Goal: Transaction & Acquisition: Download file/media

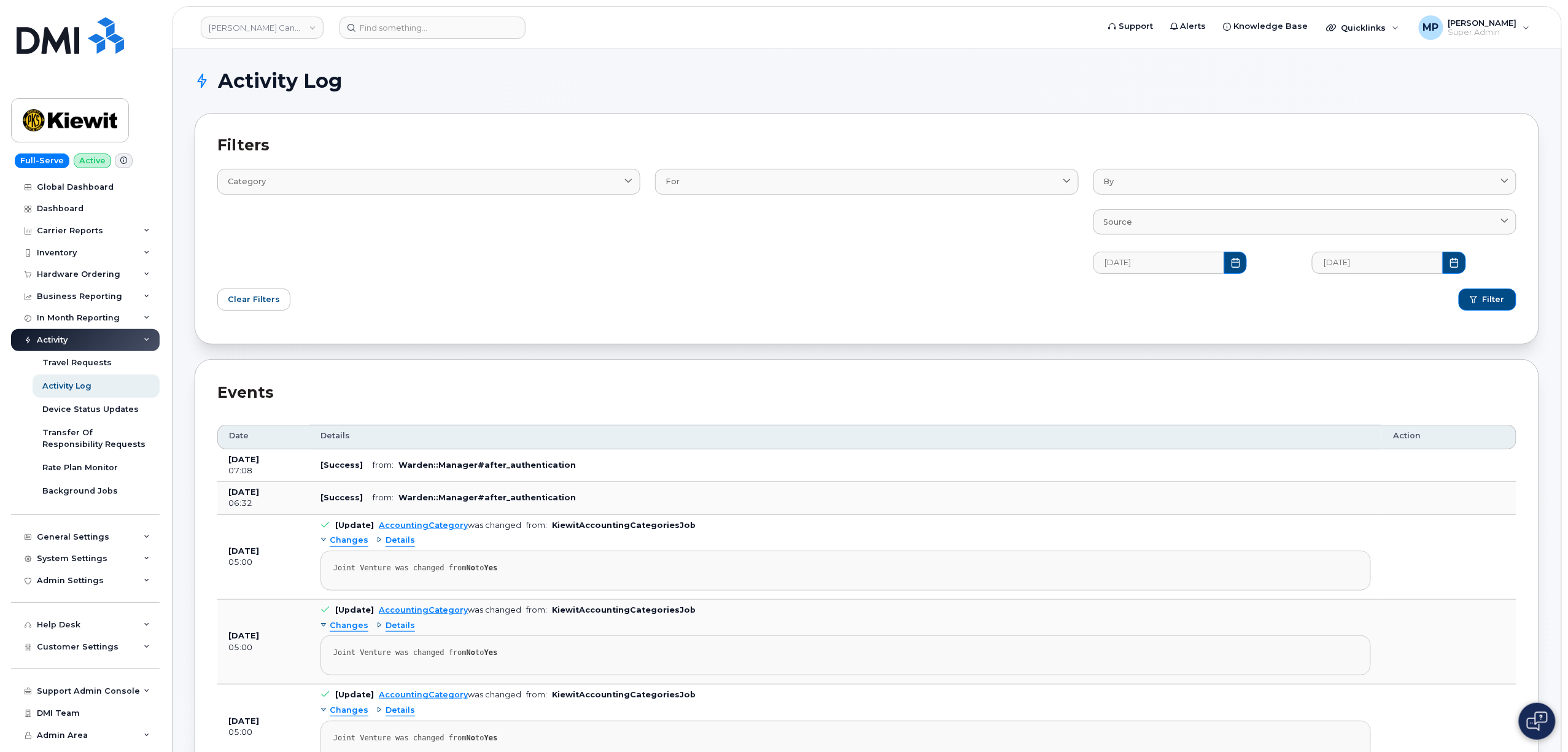
click at [831, 89] on h1 "Activity Log" at bounding box center [864, 81] width 1339 height 20
click at [239, 30] on link "Kiewit Canada Inc" at bounding box center [262, 28] width 123 height 22
type input "hilton"
drag, startPoint x: 259, startPoint y: 119, endPoint x: 268, endPoint y: 123, distance: 9.8
click at [261, 120] on span "Hilton Domestic Operating Company Inc" at bounding box center [283, 116] width 141 height 24
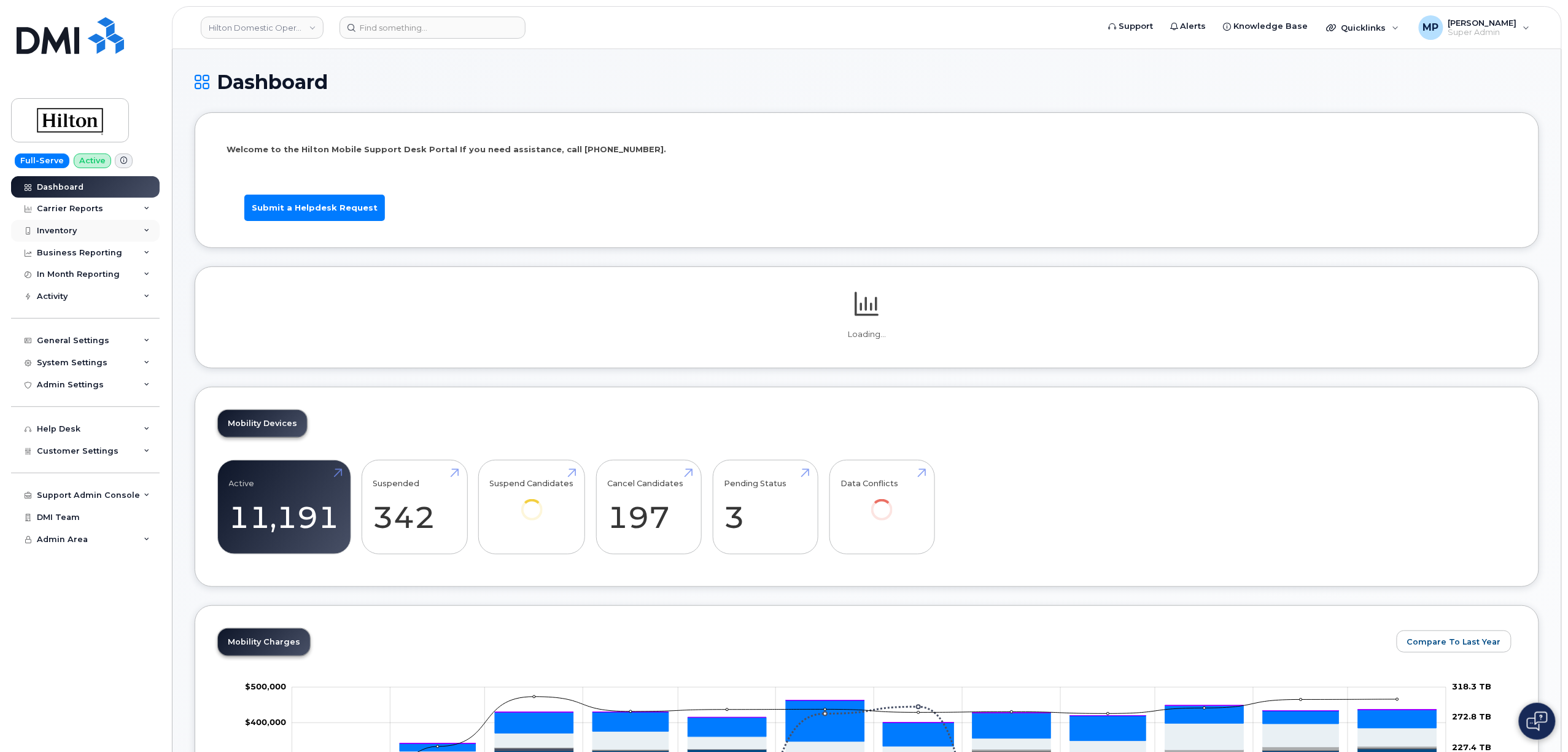
click at [59, 227] on div "Inventory" at bounding box center [57, 231] width 40 height 10
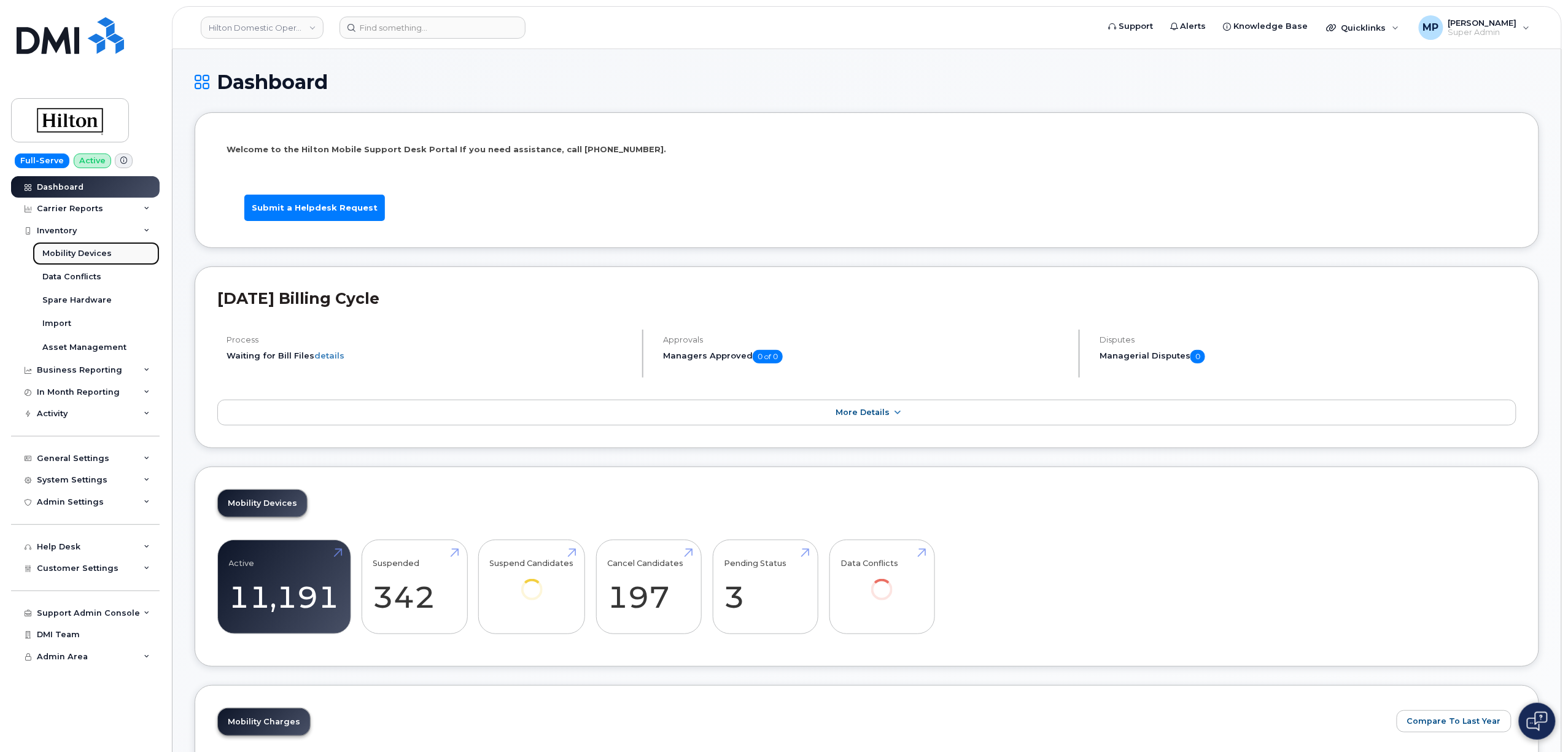
click at [67, 253] on div "Mobility Devices" at bounding box center [77, 254] width 70 height 11
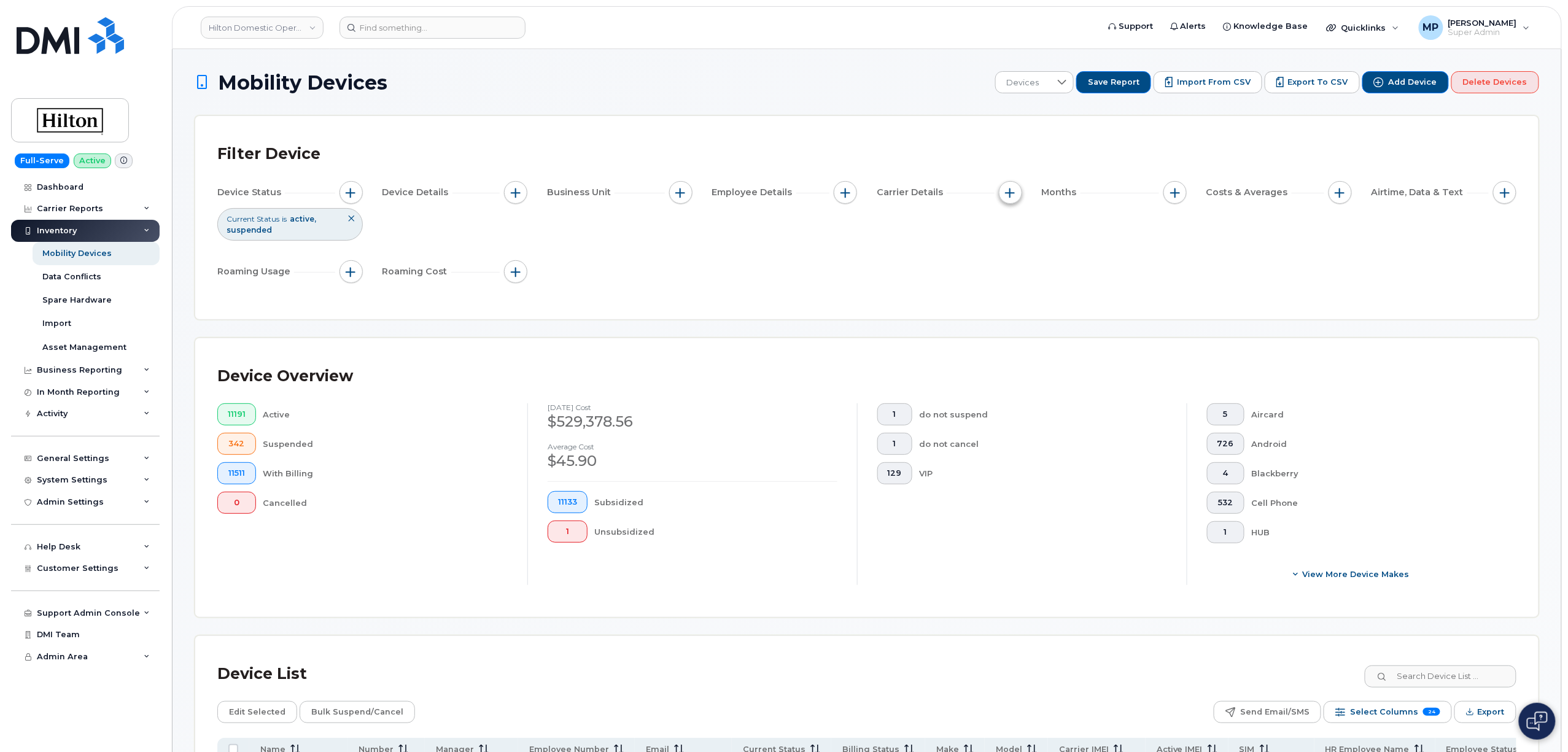
click at [1017, 185] on button "button" at bounding box center [1010, 192] width 23 height 23
click at [1013, 228] on input "Carrier" at bounding box center [1014, 230] width 10 height 10
checkbox input "true"
drag, startPoint x: 1057, startPoint y: 280, endPoint x: 1062, endPoint y: 285, distance: 7.1
click at [1058, 281] on div "empty" at bounding box center [1082, 279] width 111 height 21
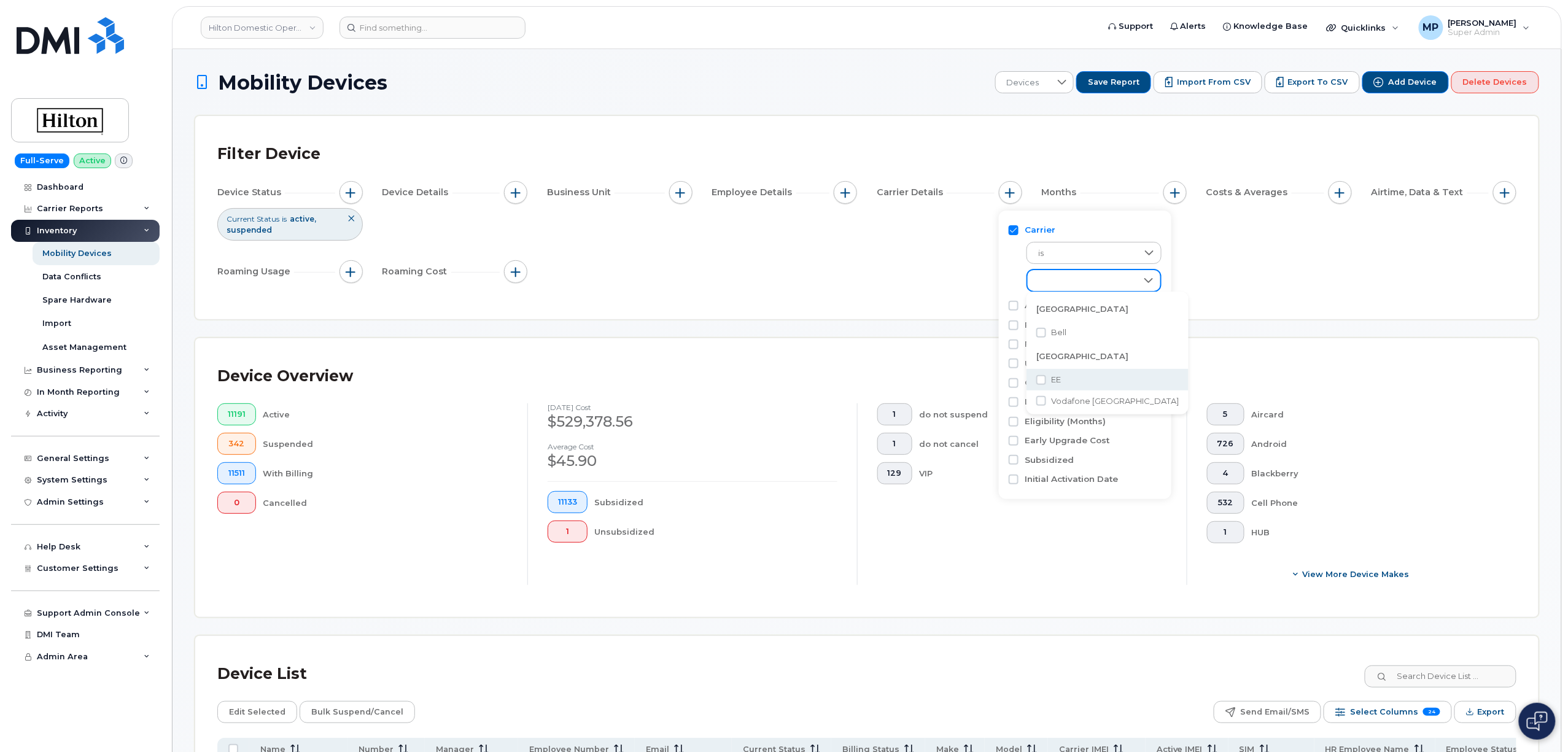
scroll to position [92, 0]
click at [1044, 377] on input "EE" at bounding box center [1042, 379] width 10 height 10
checkbox input "true"
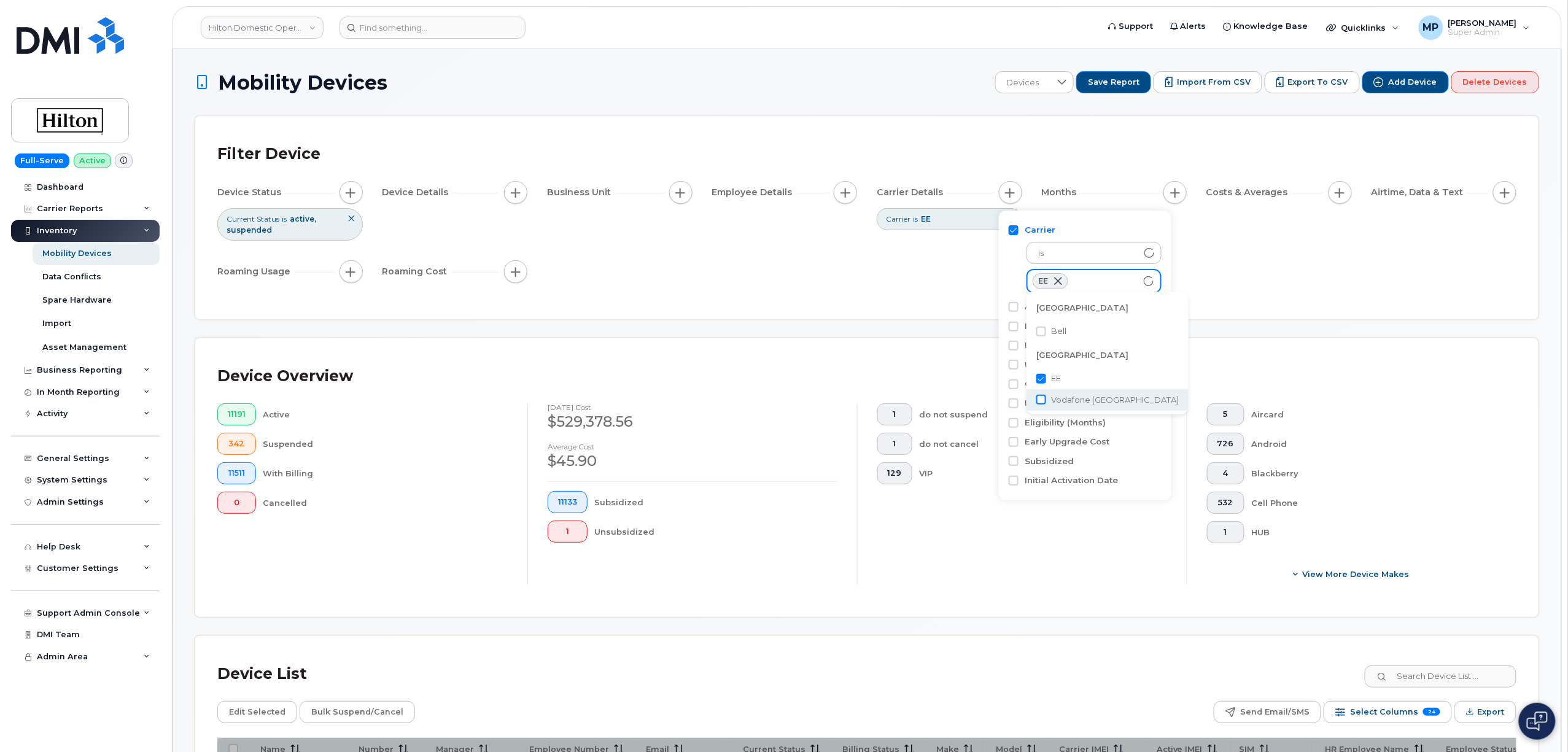
click at [1039, 399] on input "Vodafone United Kingdom" at bounding box center [1042, 400] width 10 height 10
checkbox input "true"
click at [679, 283] on div "Device Status Current Status is active suspended Device Details Business Unit E…" at bounding box center [867, 234] width 1300 height 107
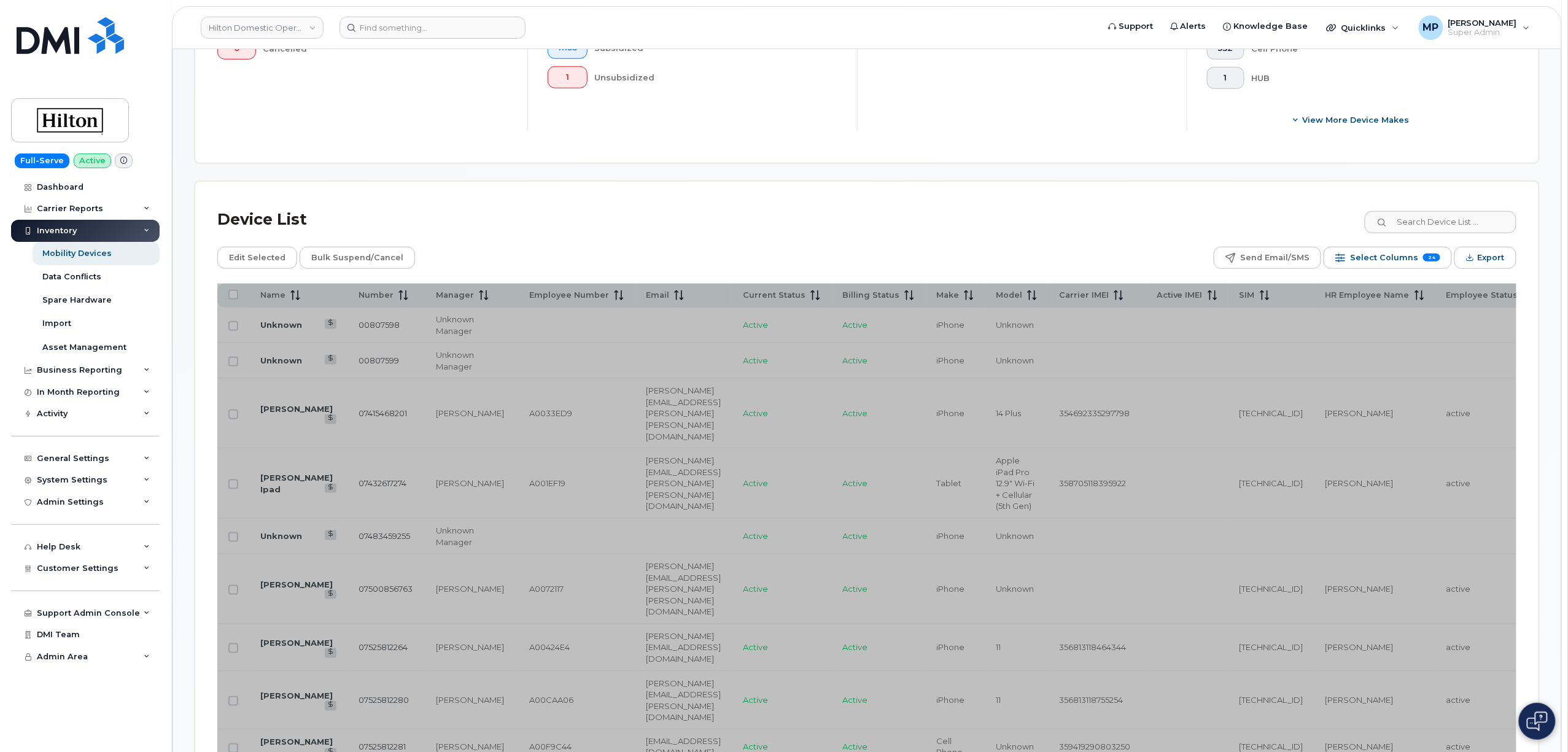
scroll to position [737, 0]
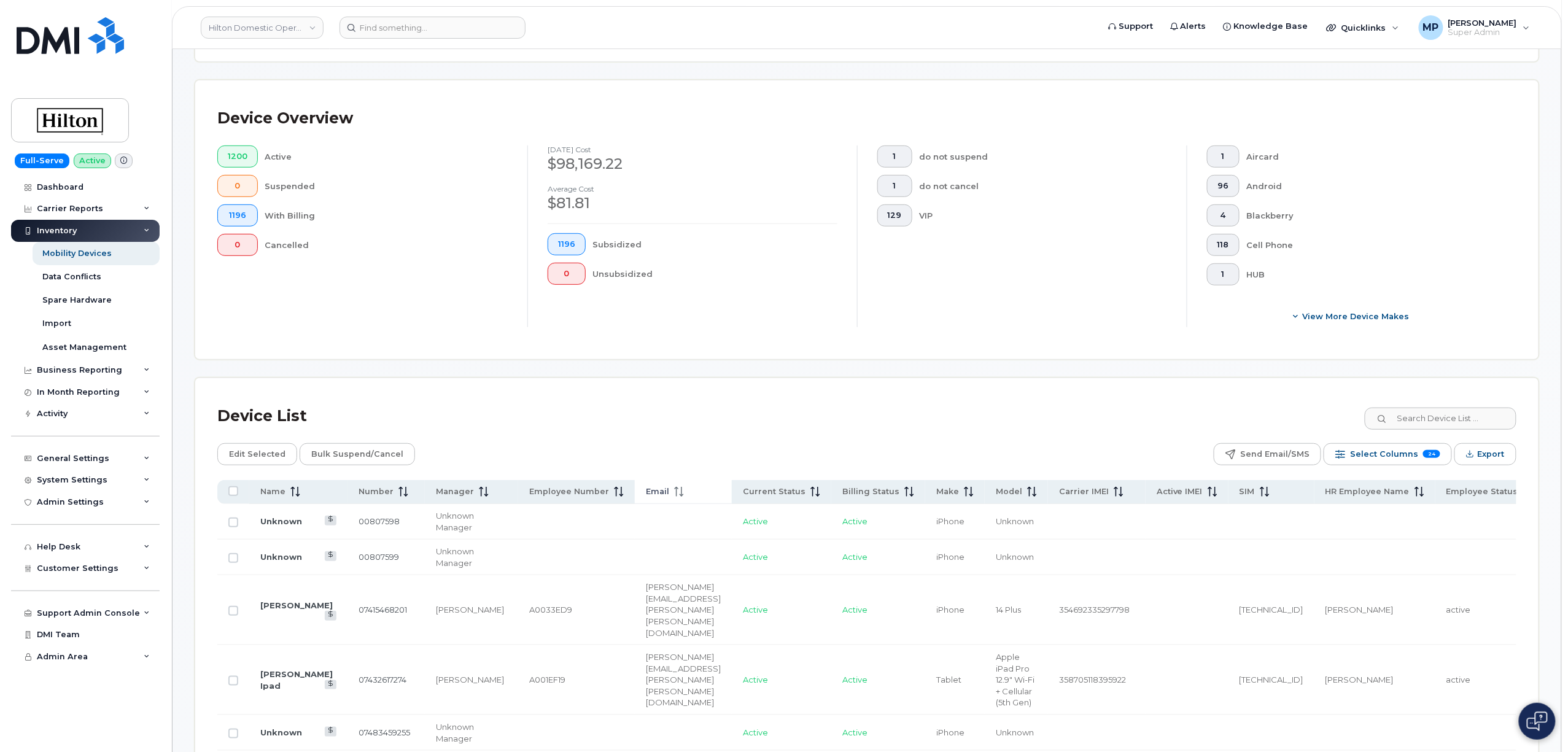
scroll to position [491, 0]
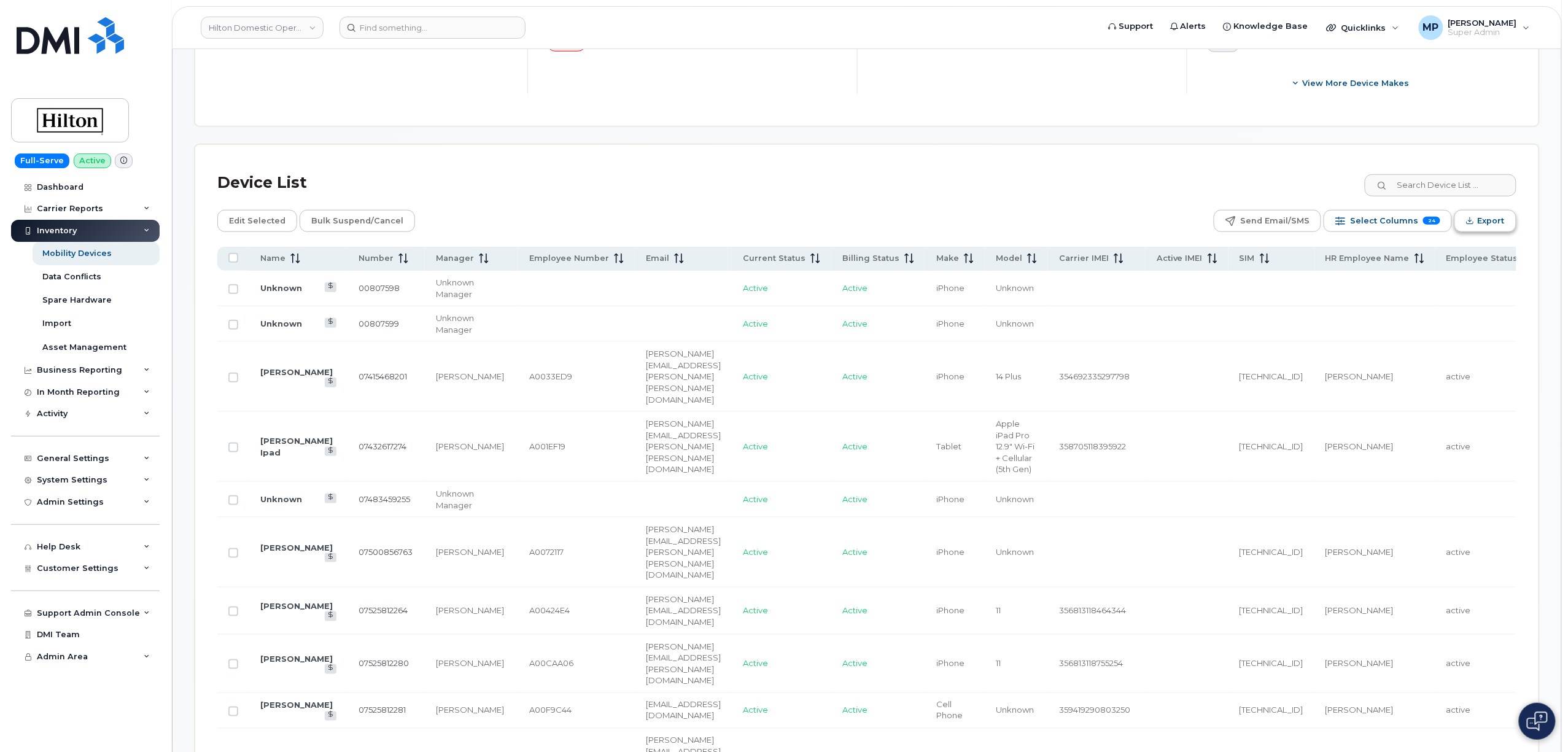
click at [1478, 226] on span "Export" at bounding box center [1492, 220] width 27 height 18
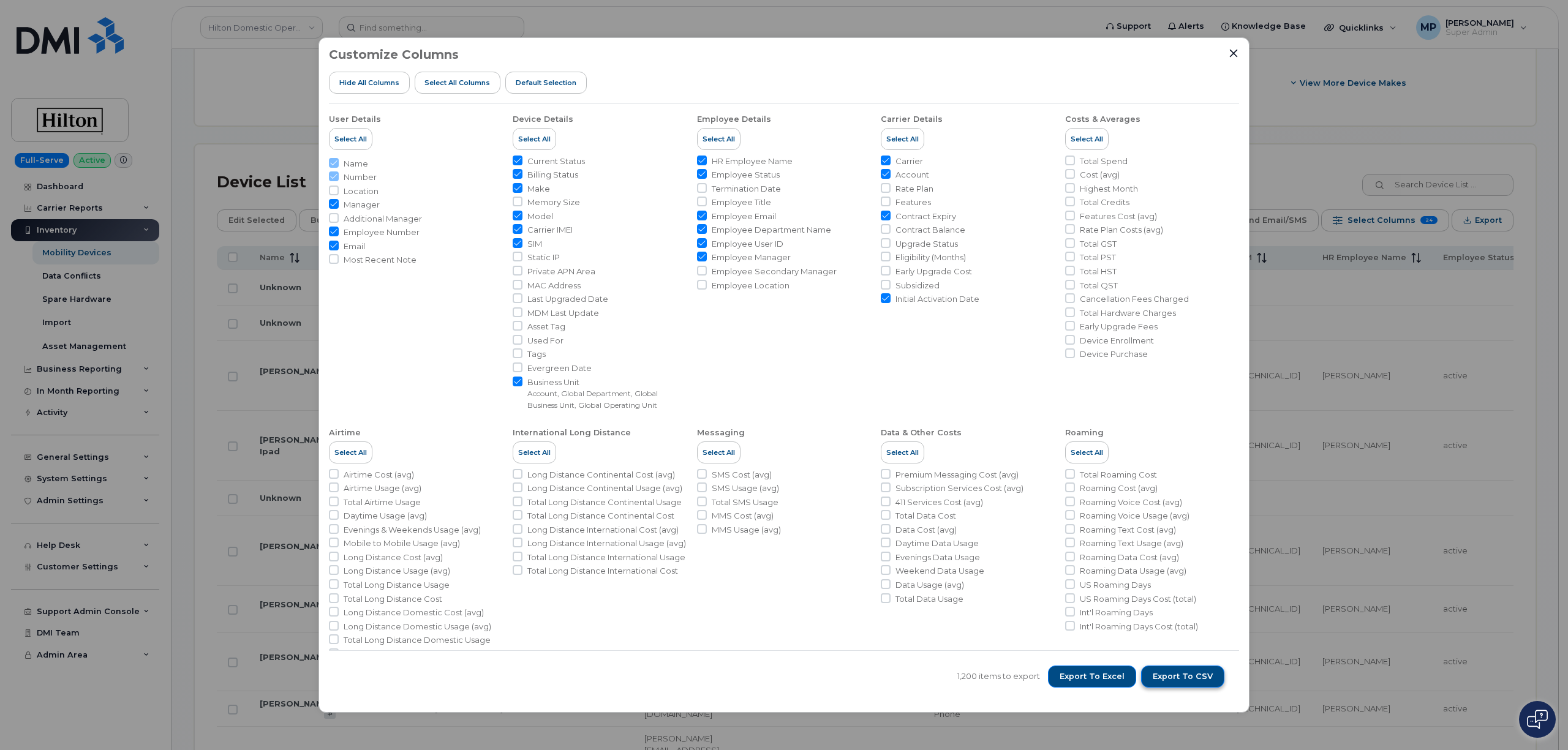
click at [1180, 673] on span "Export to CSV" at bounding box center [1182, 677] width 60 height 11
click at [1233, 51] on icon "Close" at bounding box center [1233, 54] width 10 height 10
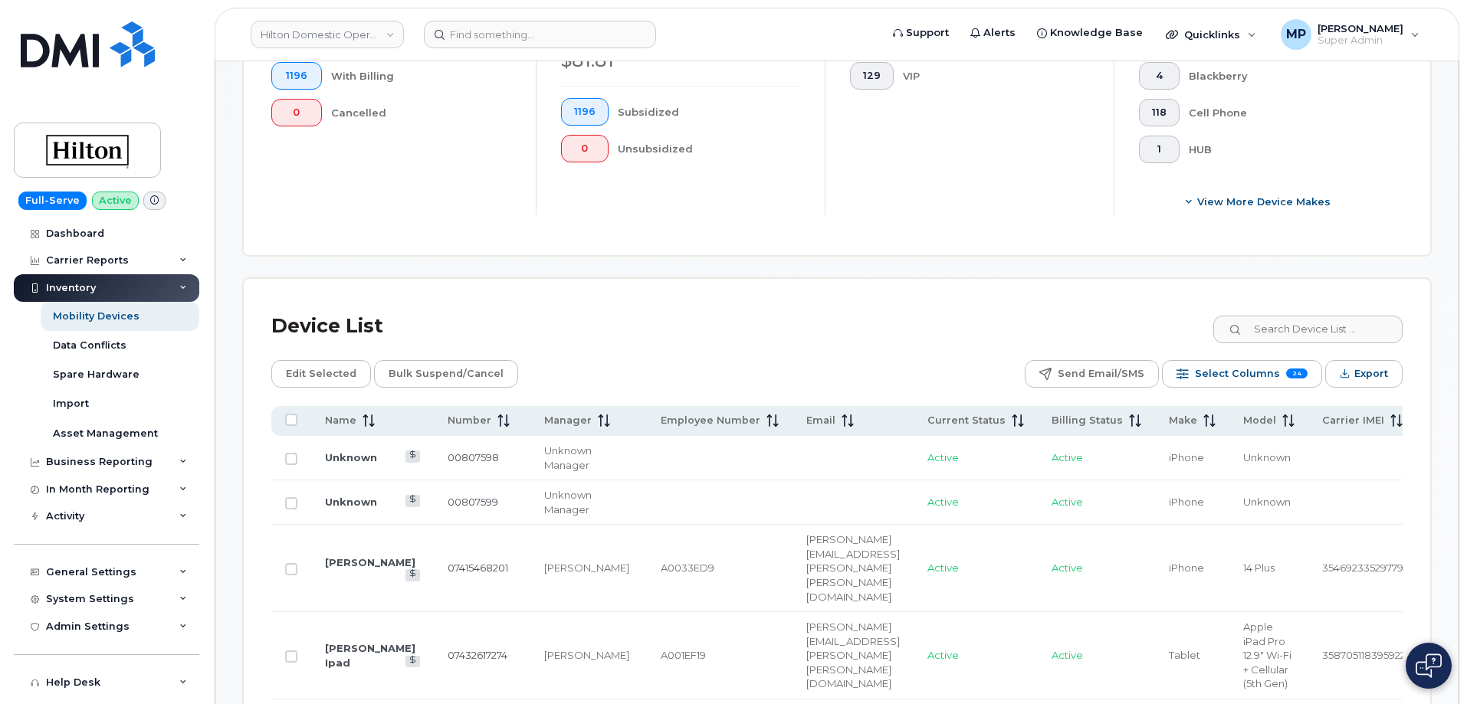
scroll to position [511, 0]
drag, startPoint x: 461, startPoint y: 464, endPoint x: 414, endPoint y: 466, distance: 47.6
click at [434, 466] on td "00807598" at bounding box center [482, 462] width 97 height 44
click at [468, 462] on td "00807598" at bounding box center [482, 462] width 97 height 44
drag, startPoint x: 465, startPoint y: 462, endPoint x: 407, endPoint y: 467, distance: 58.5
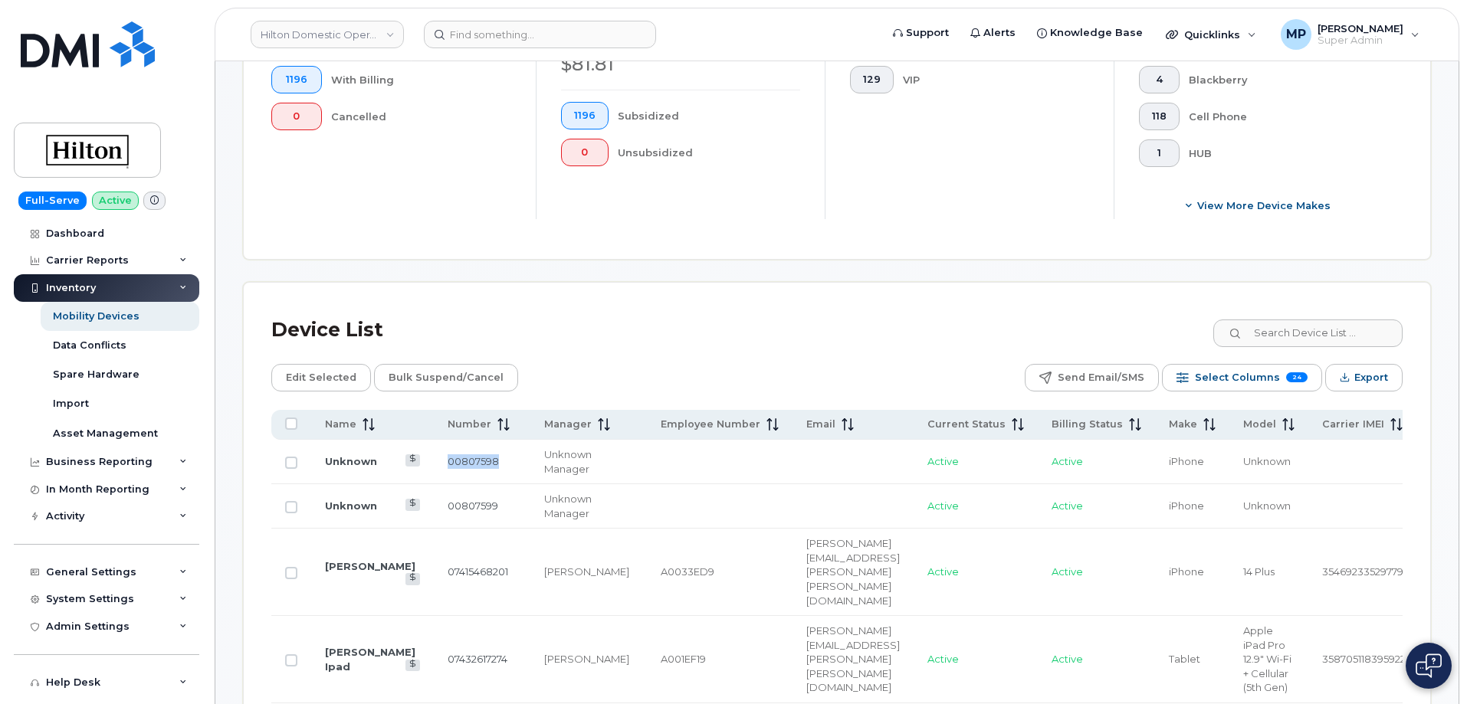
click at [434, 467] on td "00807598" at bounding box center [482, 462] width 97 height 44
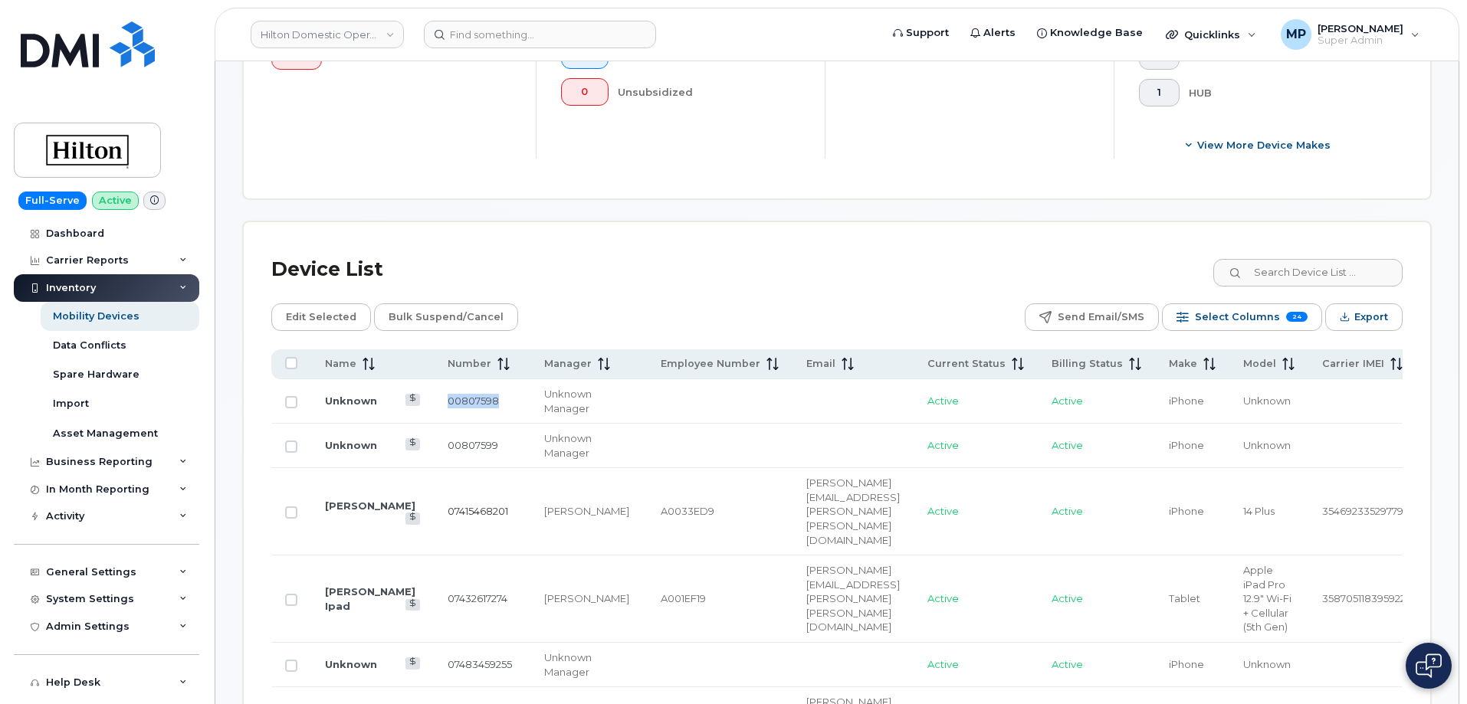
scroll to position [588, 0]
